Goal: Task Accomplishment & Management: Use online tool/utility

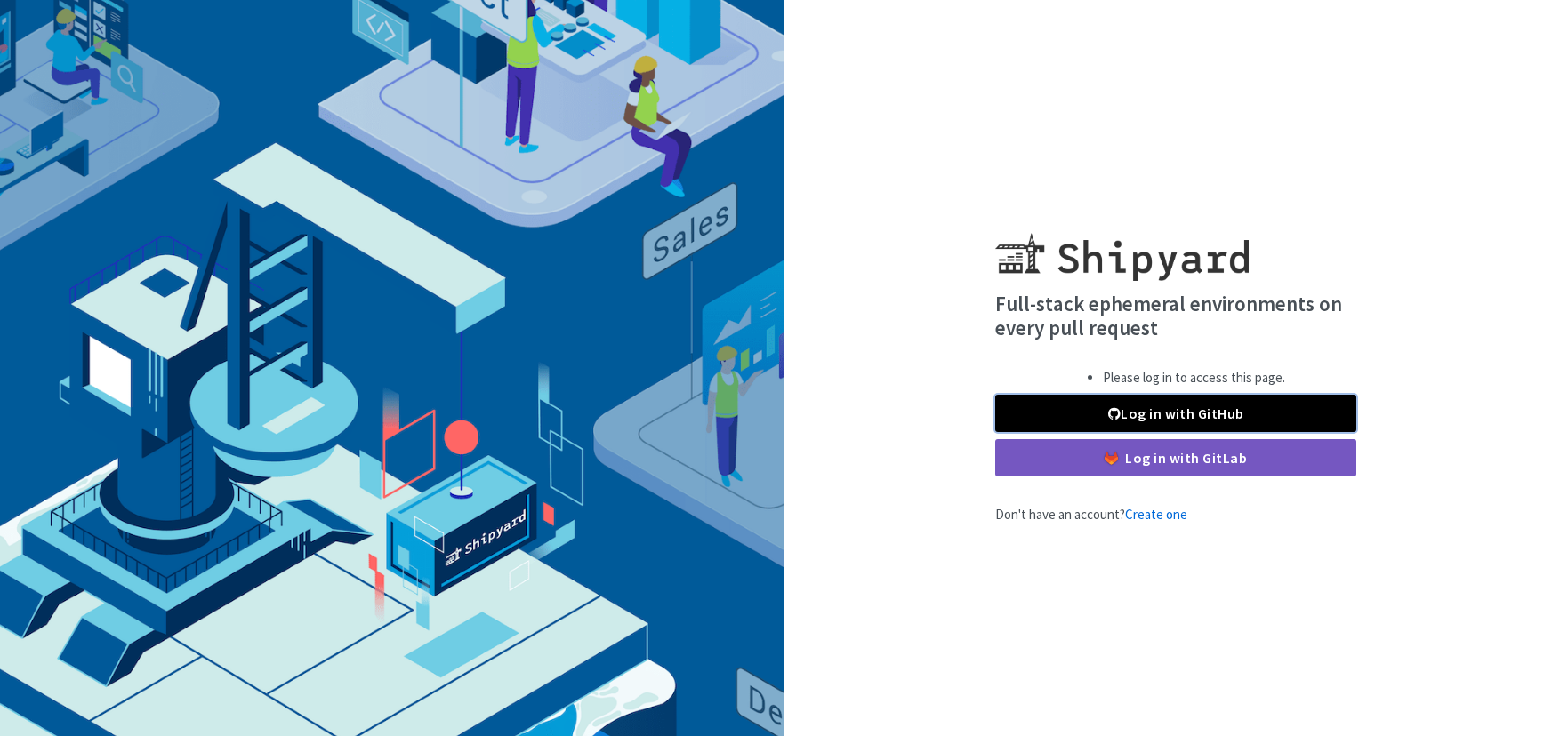
click at [1149, 414] on link "Log in with GitHub" at bounding box center [1176, 414] width 362 height 37
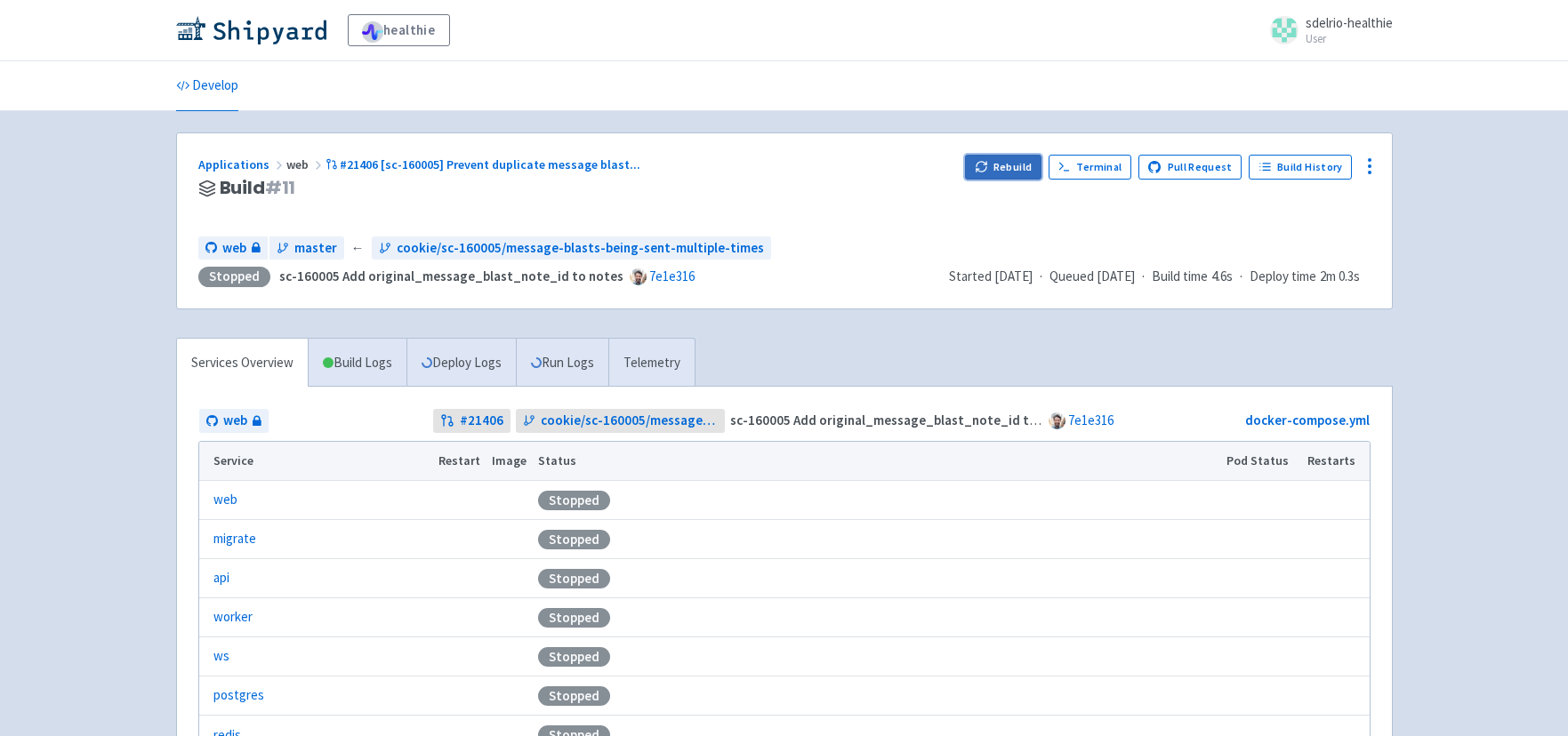
click at [1007, 160] on button "Rebuild" at bounding box center [1003, 167] width 77 height 25
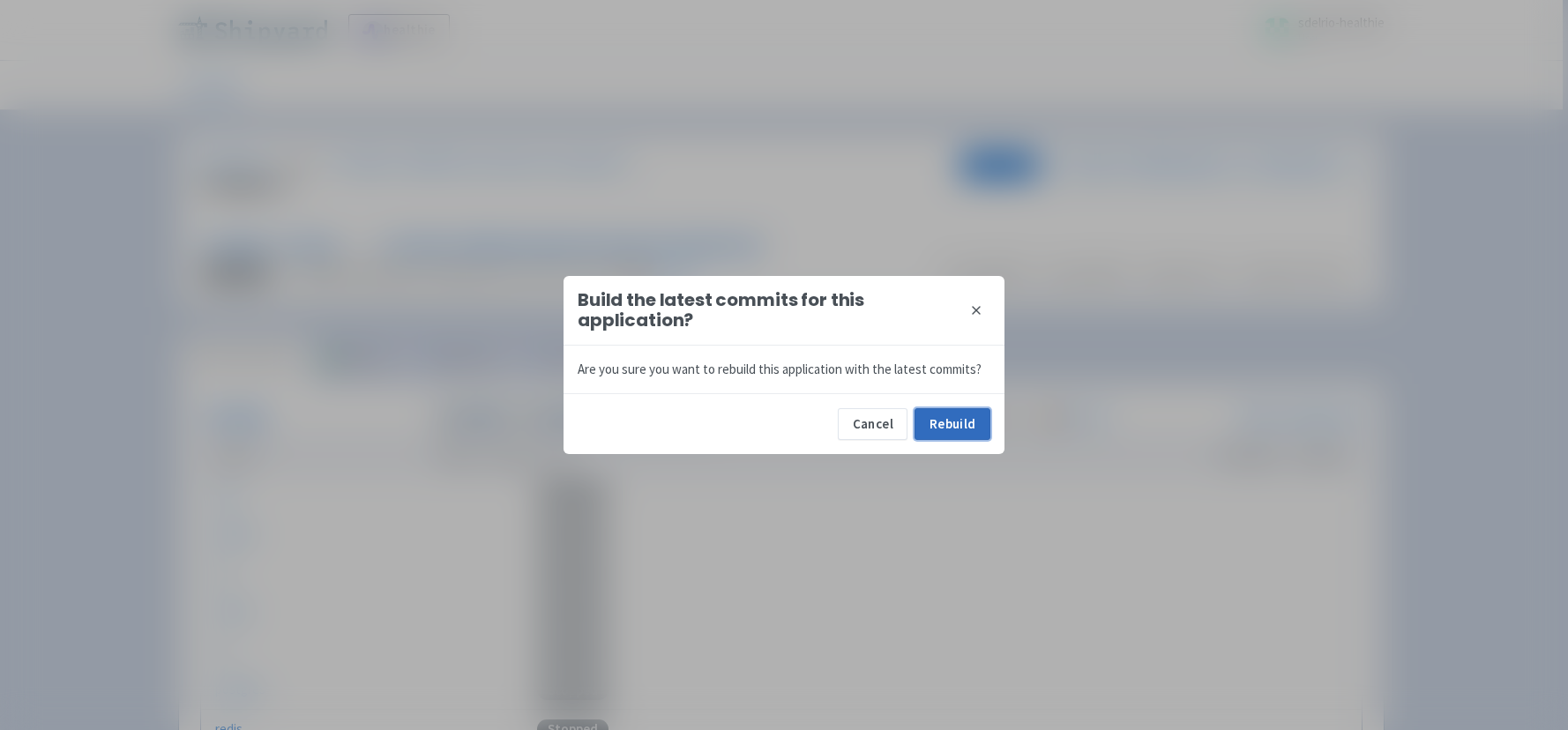
click at [923, 429] on button "Rebuild" at bounding box center [953, 425] width 76 height 32
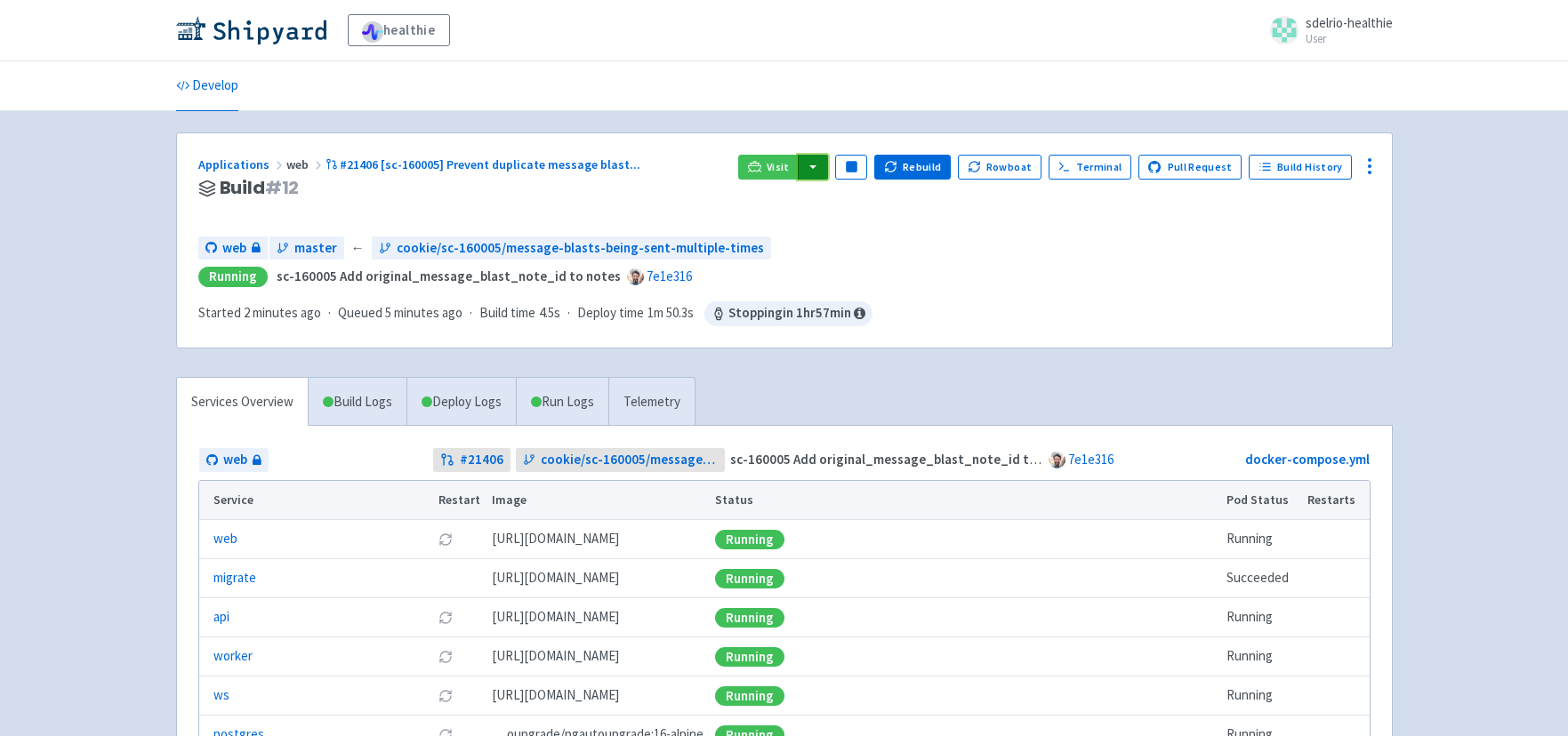
click at [828, 170] on button "button" at bounding box center [813, 167] width 30 height 25
click at [873, 223] on link "web (web)" at bounding box center [848, 230] width 102 height 28
